Goal: Find specific page/section: Find specific page/section

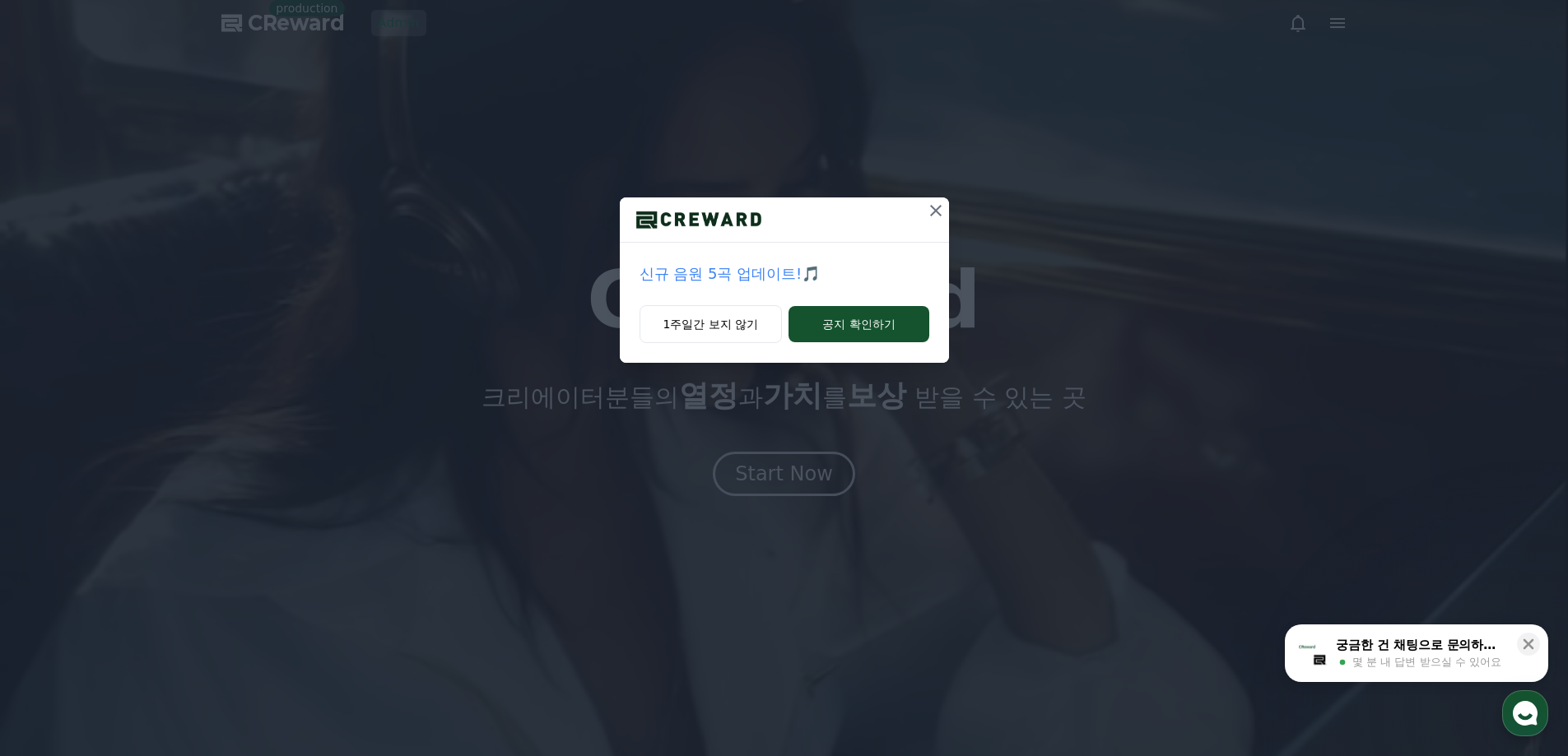
click at [943, 208] on icon at bounding box center [935, 210] width 20 height 20
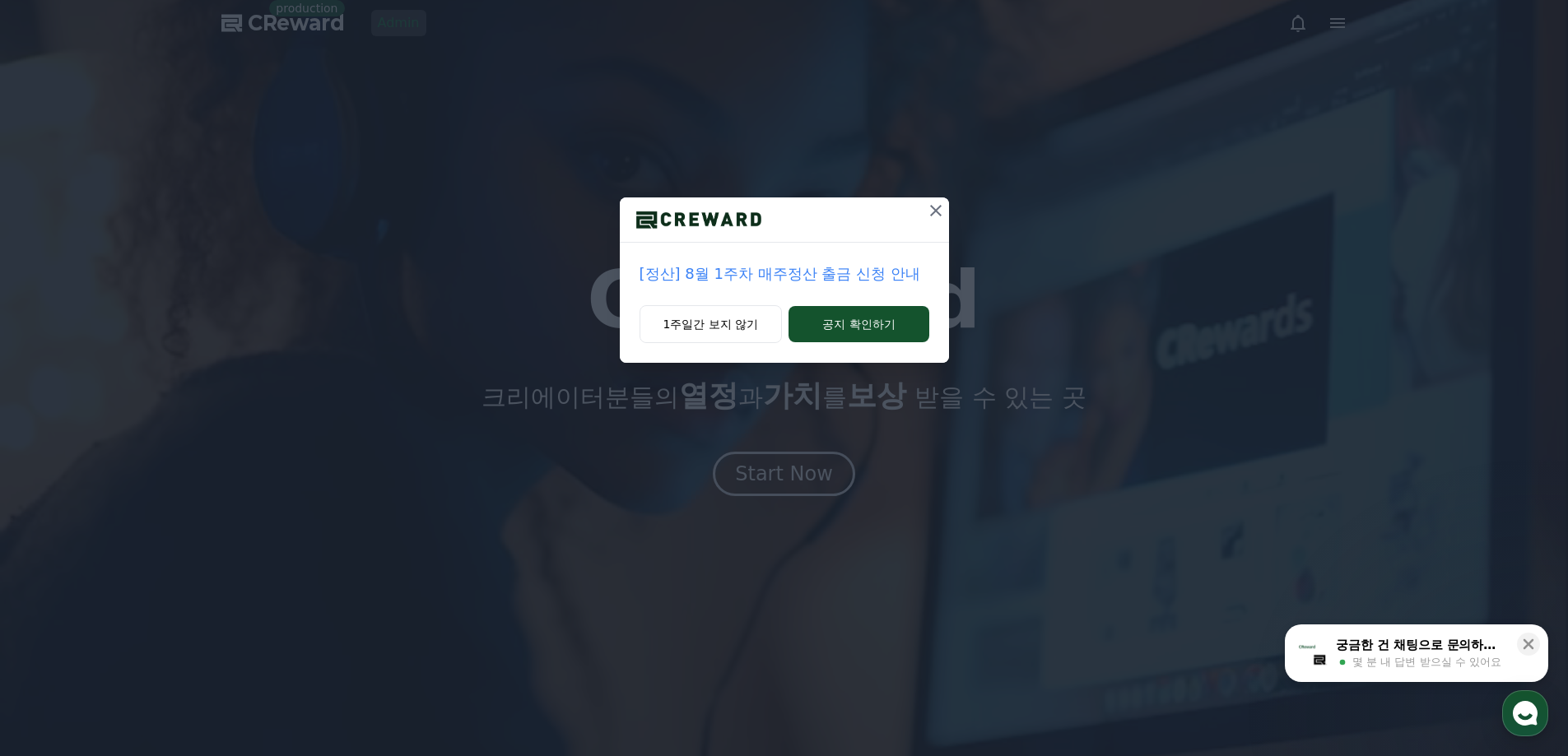
click at [937, 209] on icon at bounding box center [935, 210] width 11 height 11
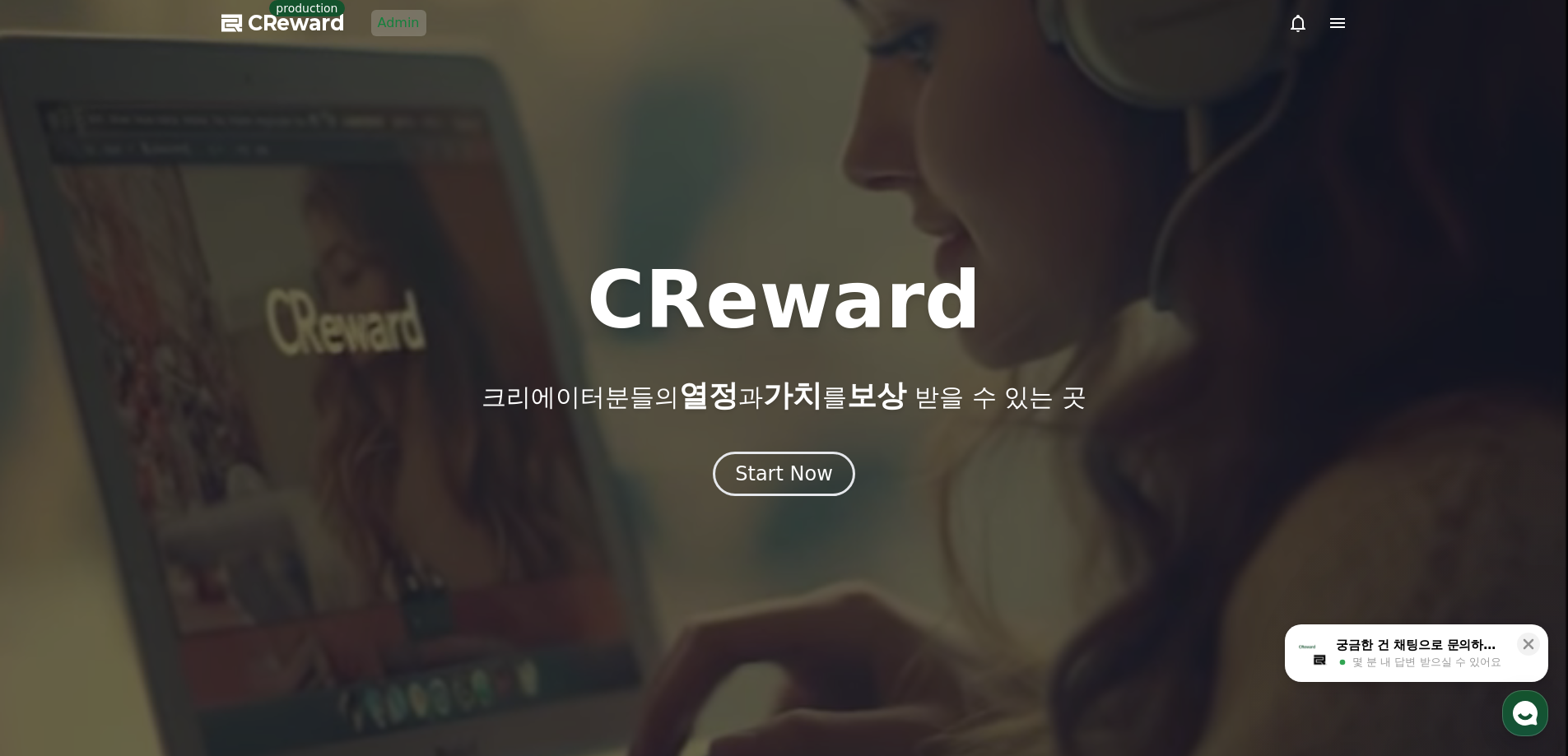
click at [402, 24] on link "Admin" at bounding box center [399, 22] width 55 height 26
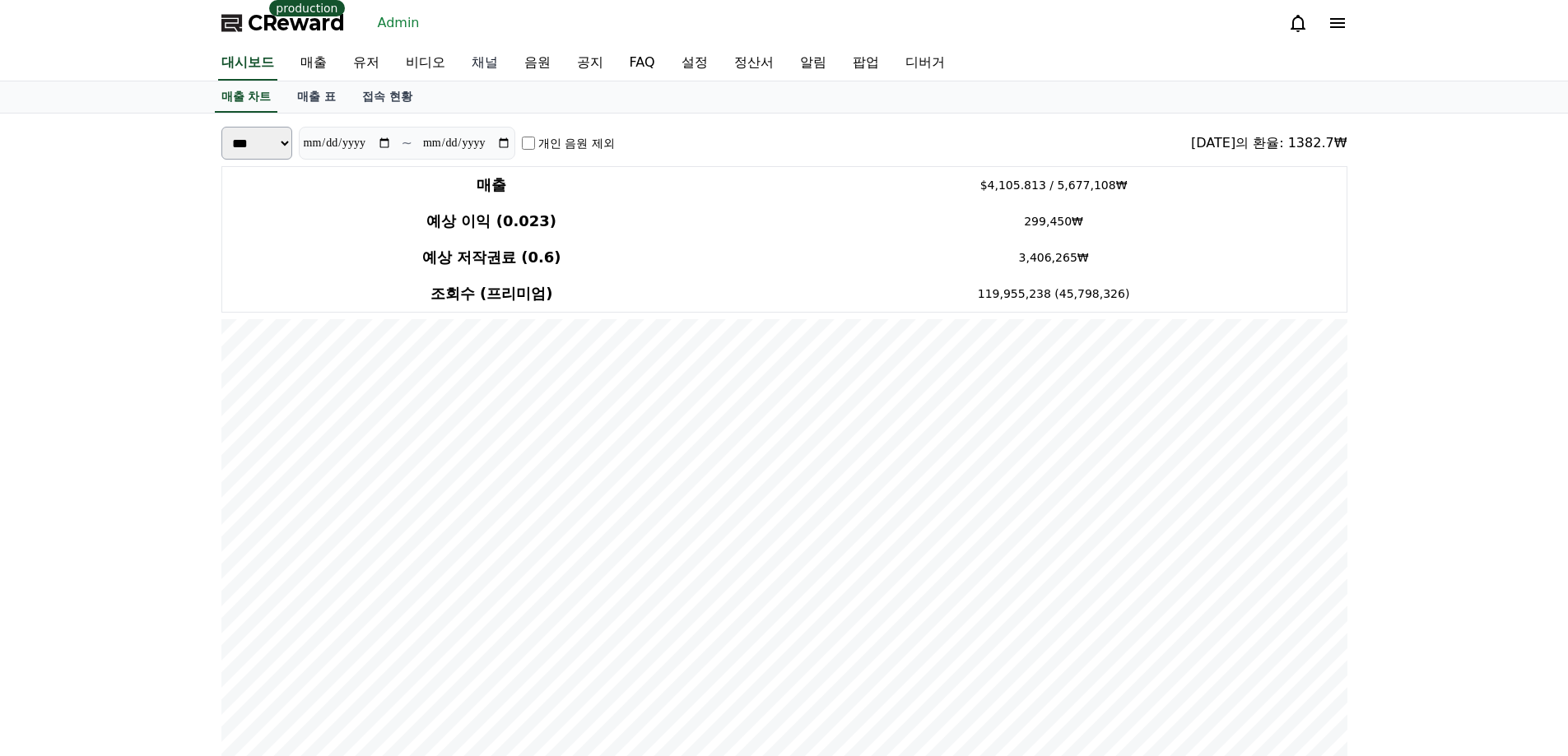
click at [471, 71] on link "채널" at bounding box center [484, 63] width 53 height 35
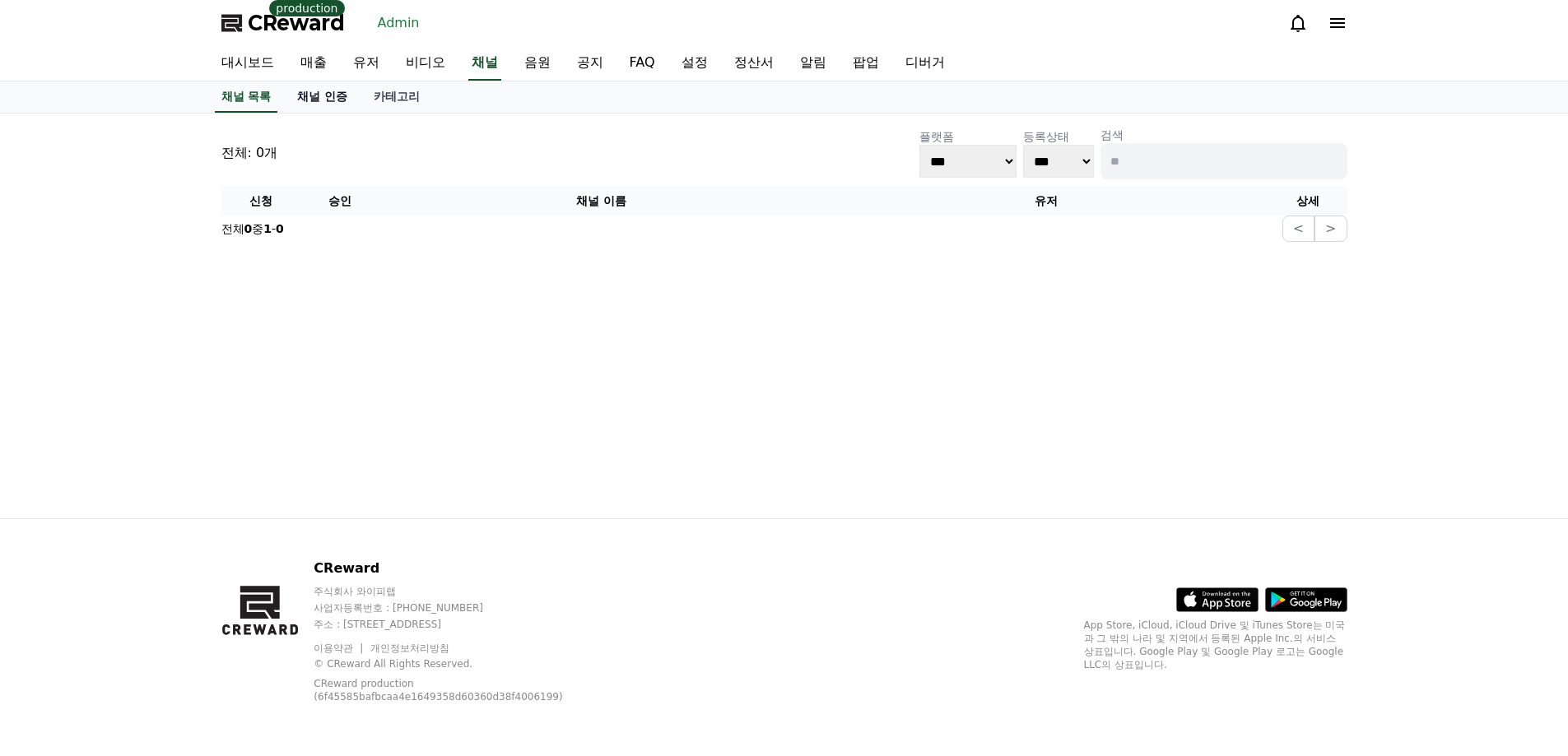
click at [328, 85] on link "채널 인증" at bounding box center [322, 97] width 76 height 31
